Goal: Task Accomplishment & Management: Use online tool/utility

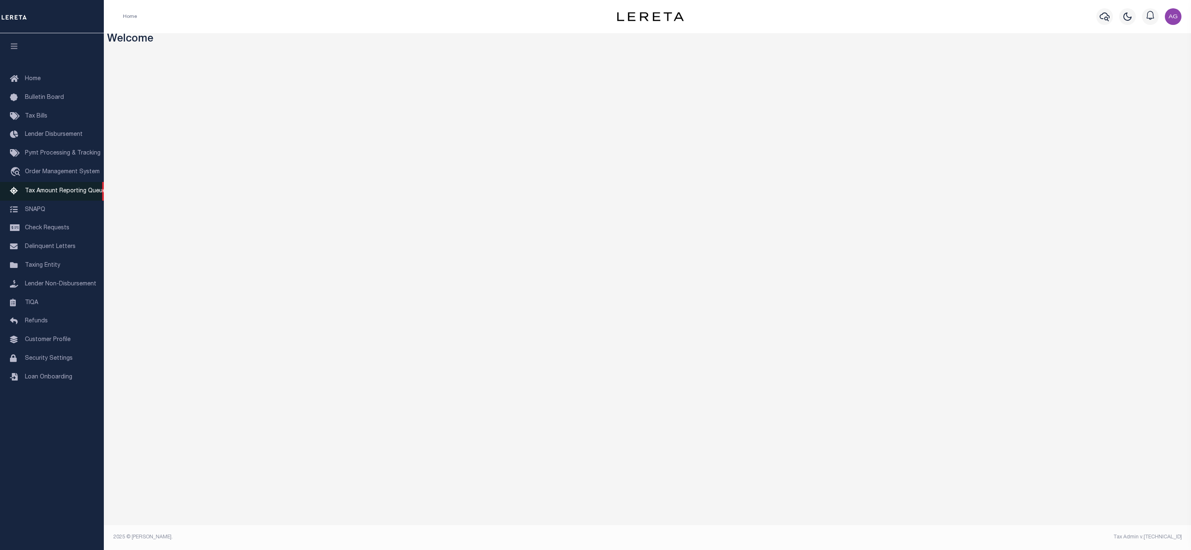
click at [56, 193] on span "Tax Amount Reporting Queue" at bounding box center [65, 191] width 81 height 6
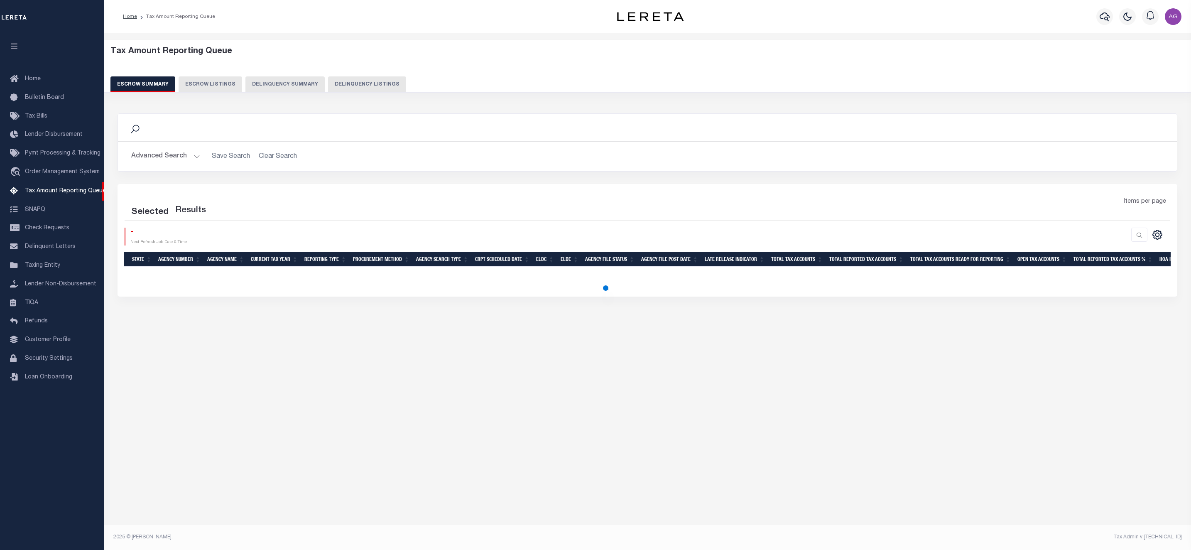
select select "100"
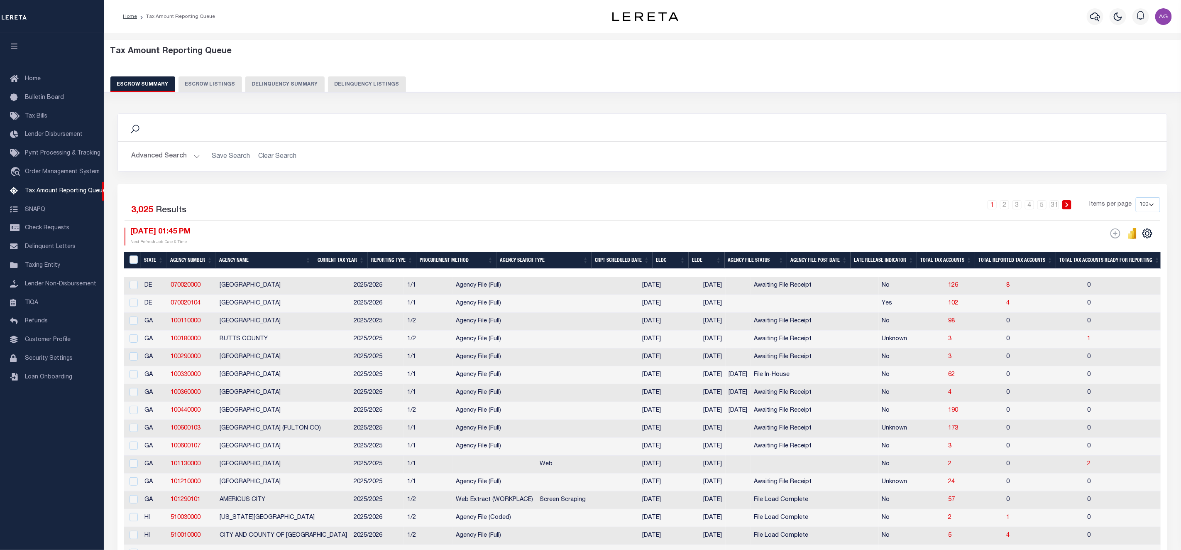
click at [286, 76] on button "Delinquency Summary" at bounding box center [284, 84] width 79 height 16
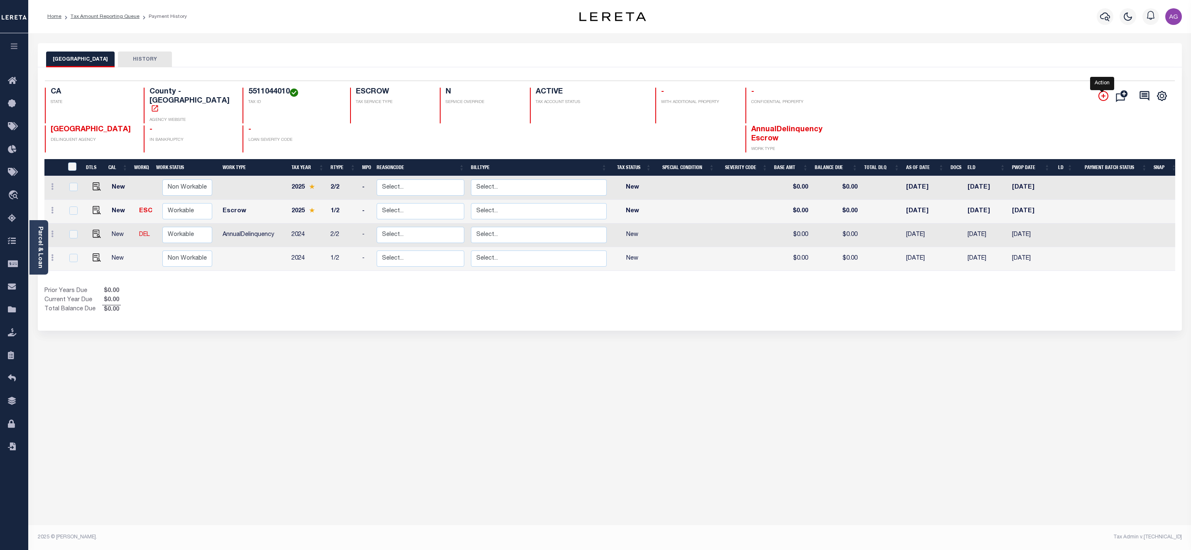
click at [1103, 98] on icon "" at bounding box center [1103, 96] width 10 height 10
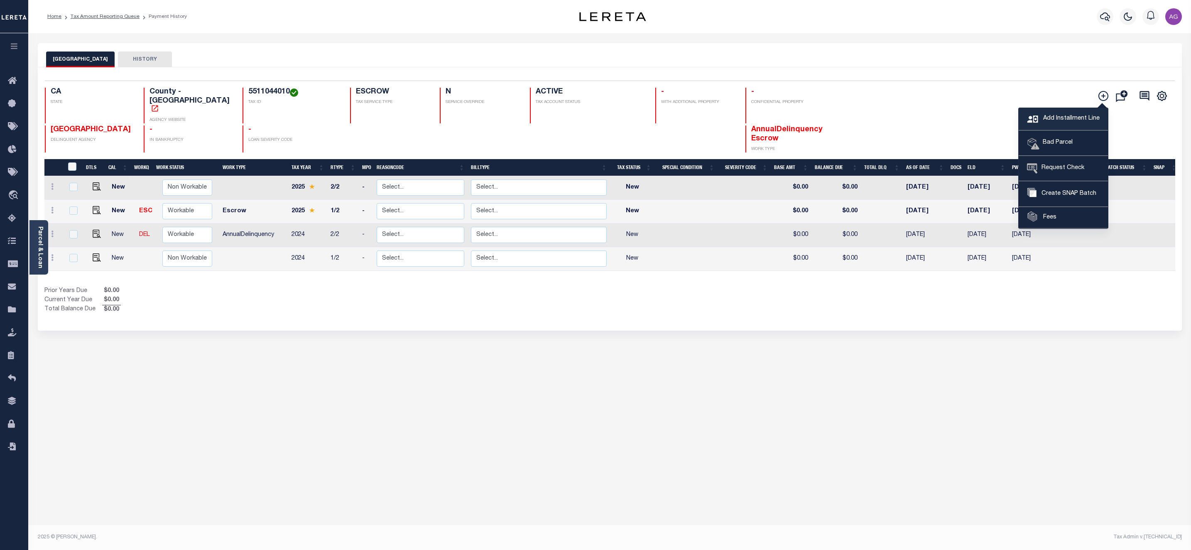
click at [1072, 115] on span "Add Installment Line" at bounding box center [1070, 118] width 59 height 9
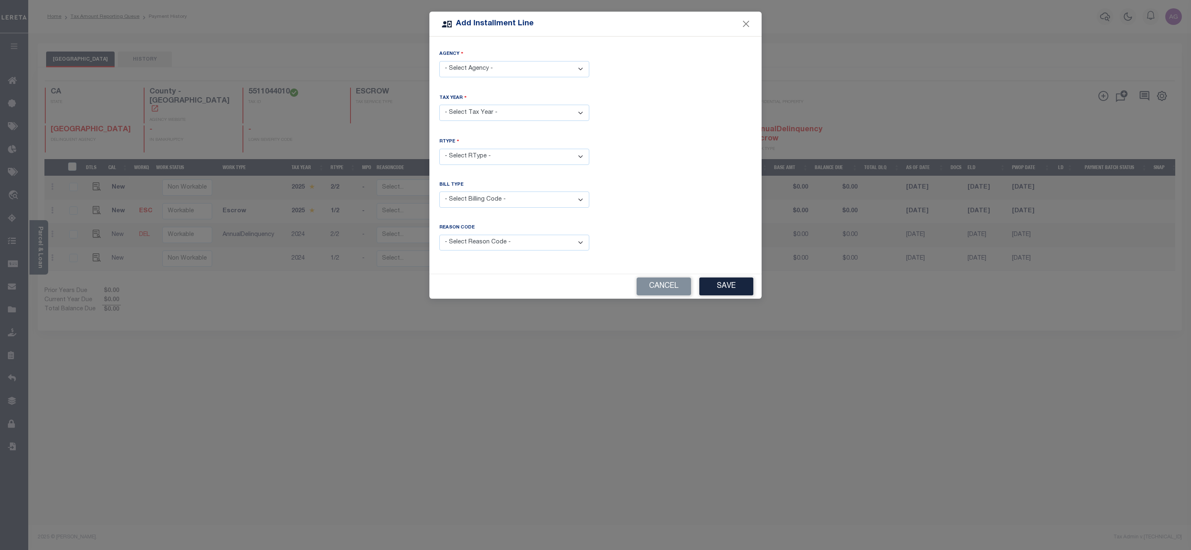
click at [485, 72] on select "- Select Agency - LOS ANGELES COUNTY - County" at bounding box center [514, 69] width 150 height 16
select select "603700000"
click at [439, 61] on select "- Select Agency - LOS ANGELES COUNTY - County" at bounding box center [514, 69] width 150 height 16
click at [492, 111] on select "- Select Year - 2005 2006 2007 2008 2009 2010 2011 2012 2013 2014 2015 2016 201…" at bounding box center [514, 113] width 150 height 16
select select "2020"
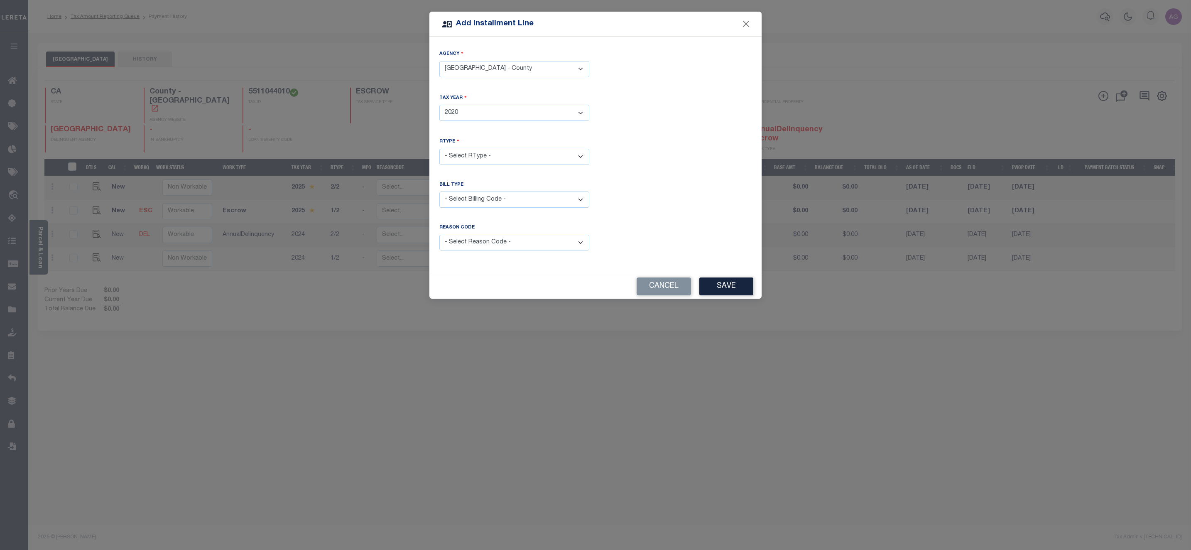
click at [439, 105] on select "- Select Year - 2005 2006 2007 2008 2009 2010 2011 2012 2013 2014 2015 2016 201…" at bounding box center [514, 113] width 150 height 16
click at [520, 156] on select "- Select RType - 1/2 2/2" at bounding box center [514, 157] width 150 height 16
select select "0"
click at [439, 149] on select "- Select RType - 1/2 2/2" at bounding box center [514, 157] width 150 height 16
click at [725, 284] on button "Save" at bounding box center [726, 286] width 54 height 18
